Goal: Use online tool/utility: Utilize a website feature to perform a specific function

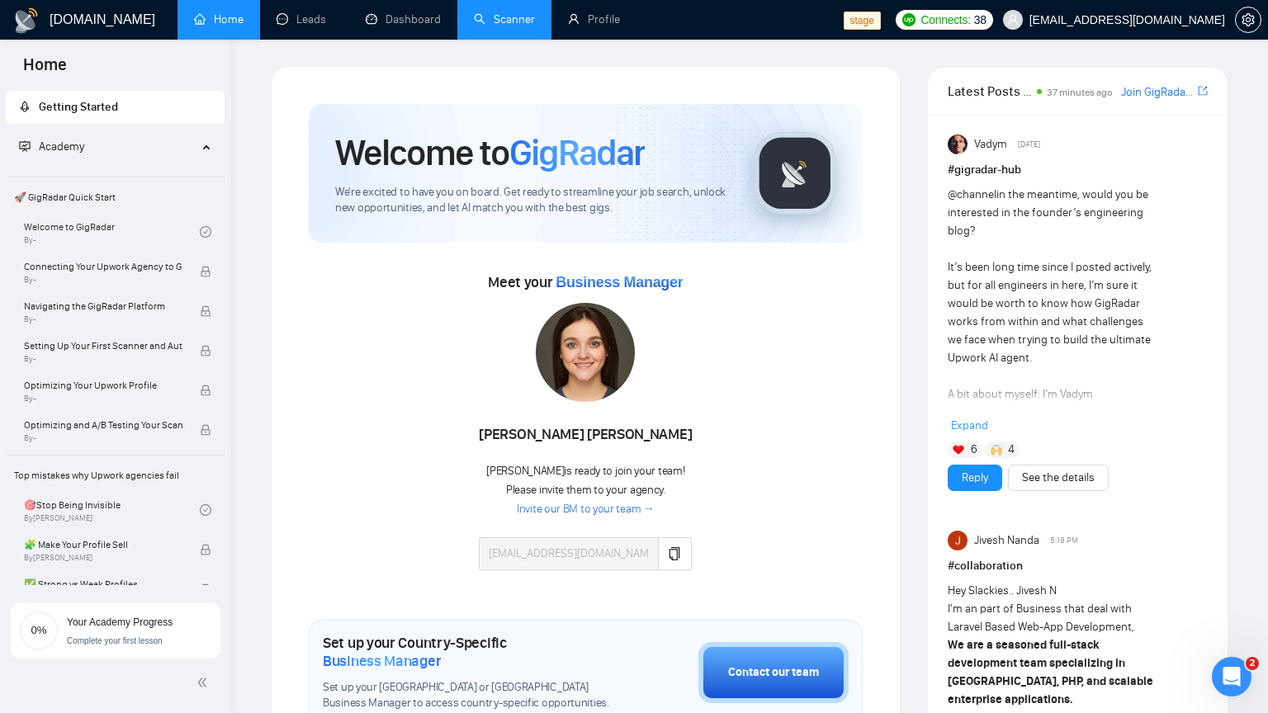
click at [514, 26] on link "Scanner" at bounding box center [504, 19] width 61 height 14
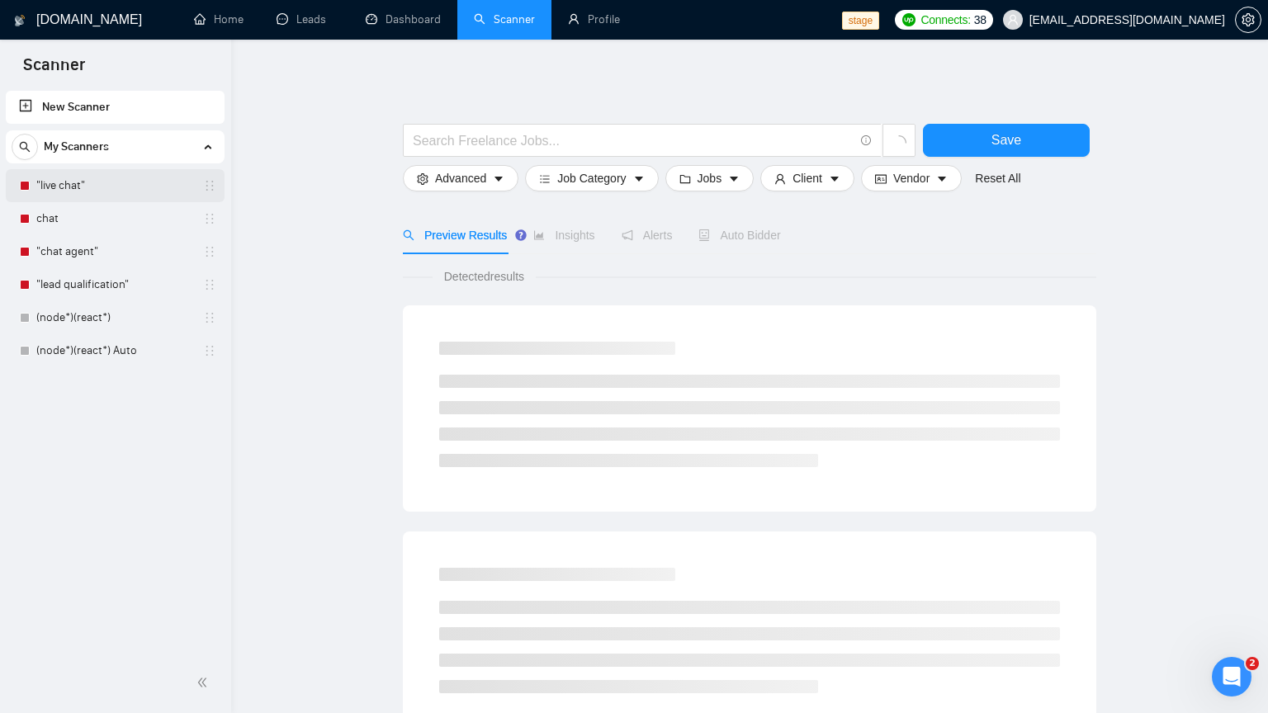
click at [108, 188] on link ""live chat"" at bounding box center [114, 185] width 157 height 33
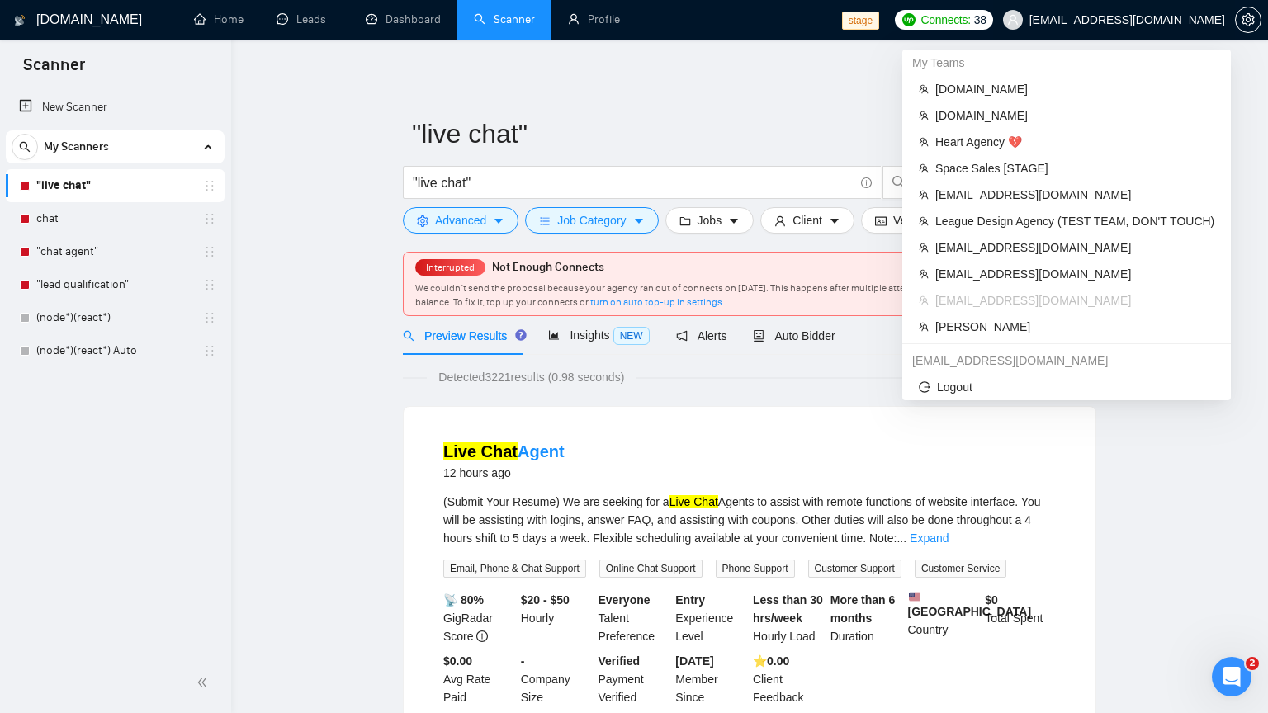
click at [1093, 27] on span "[EMAIL_ADDRESS][DOMAIN_NAME]" at bounding box center [1114, 19] width 242 height 53
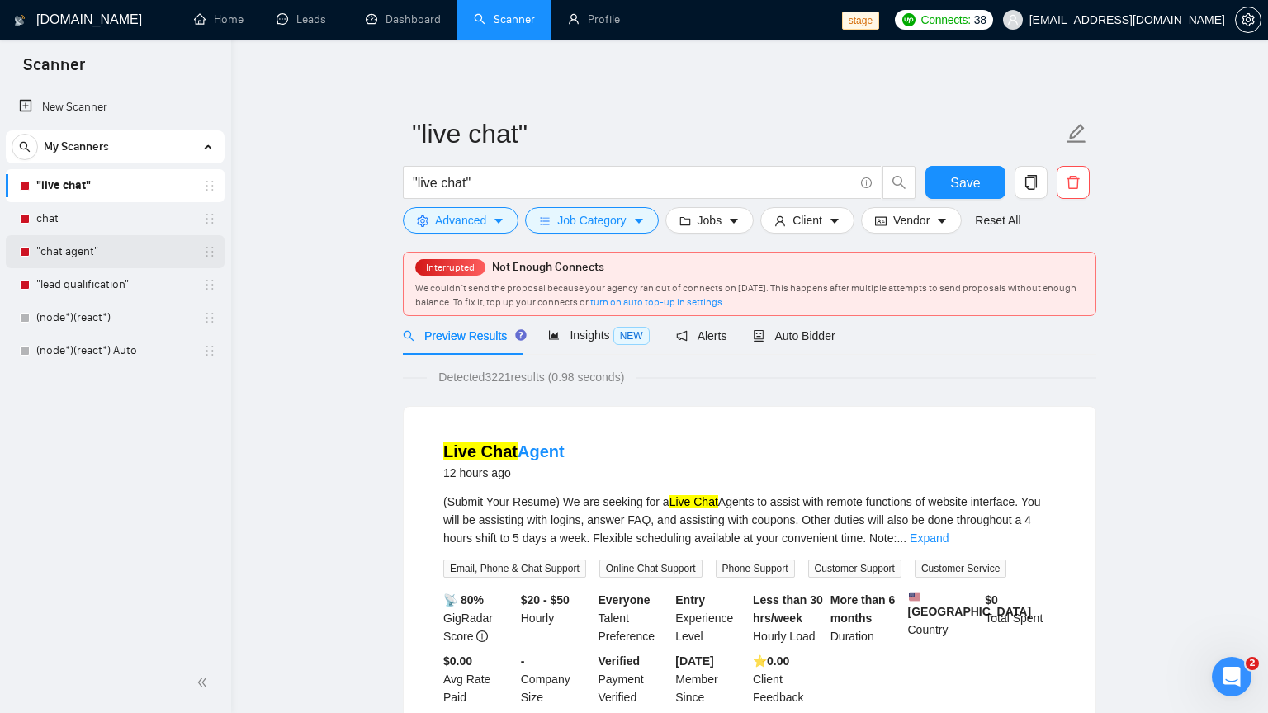
click at [93, 252] on link ""chat agent"" at bounding box center [114, 251] width 157 height 33
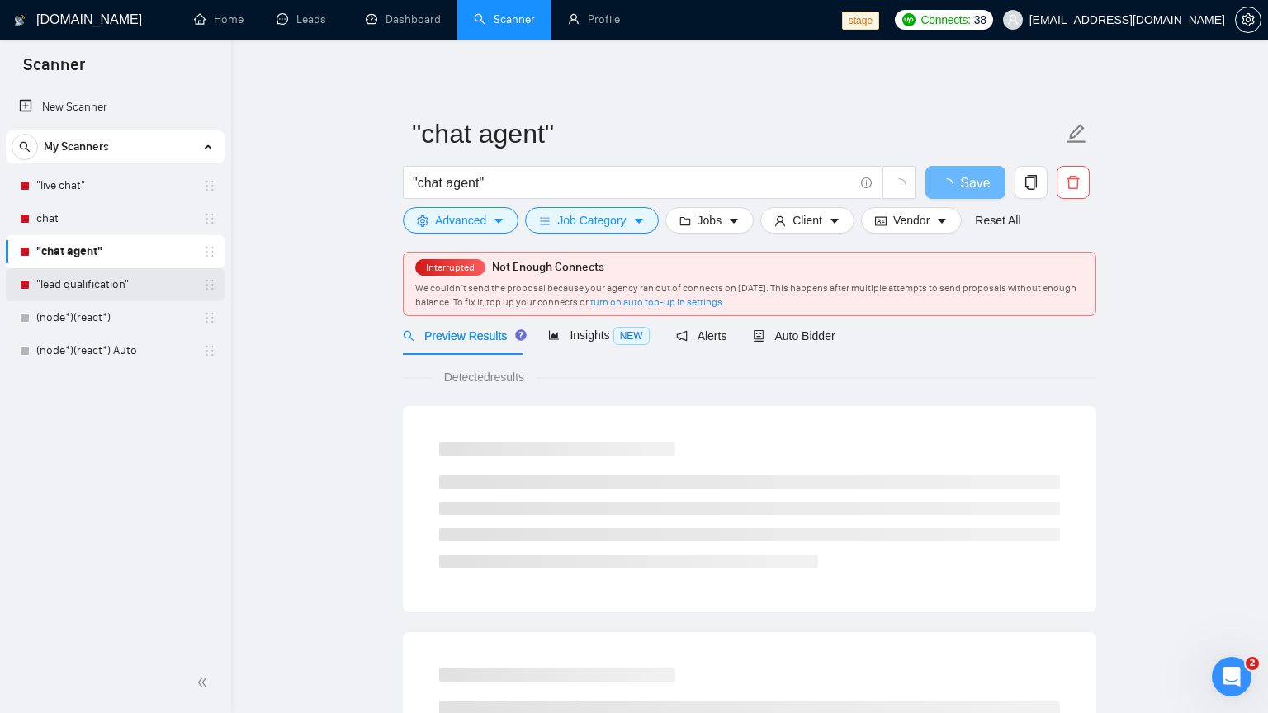
click at [97, 284] on link ""lead qualification"" at bounding box center [114, 284] width 157 height 33
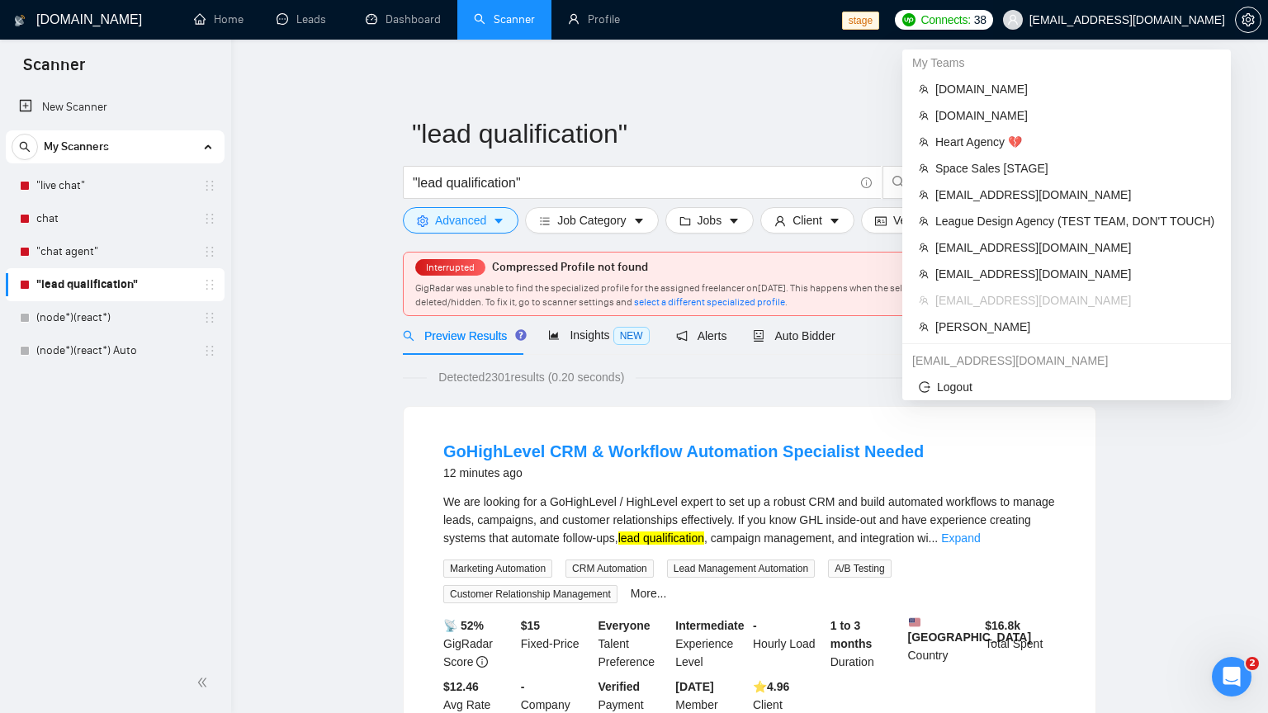
click at [1189, 20] on span "[EMAIL_ADDRESS][DOMAIN_NAME]" at bounding box center [1127, 20] width 196 height 0
